Goal: Transaction & Acquisition: Book appointment/travel/reservation

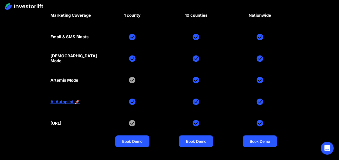
scroll to position [2470, 0]
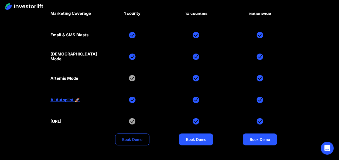
click at [121, 133] on link "Book Demo" at bounding box center [132, 139] width 34 height 12
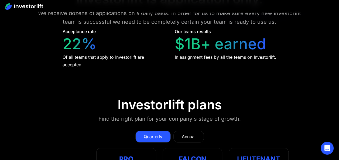
scroll to position [2229, 0]
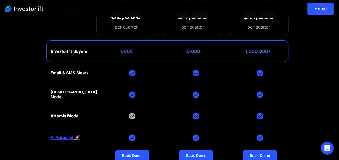
scroll to position [135, 0]
